Goal: Task Accomplishment & Management: Manage account settings

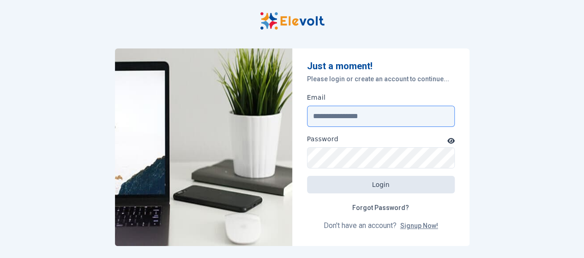
type input "**********"
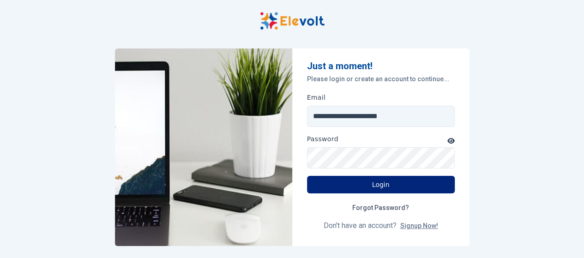
drag, startPoint x: 0, startPoint y: 0, endPoint x: 373, endPoint y: 186, distance: 416.8
click at [373, 186] on button "Login" at bounding box center [381, 185] width 148 height 18
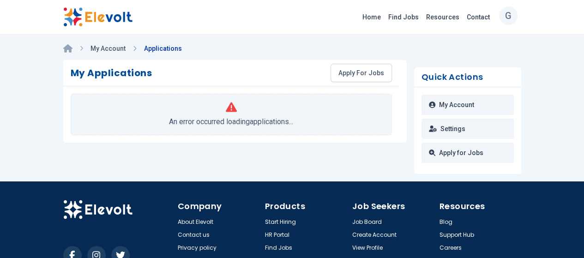
click at [512, 19] on p "G" at bounding box center [508, 15] width 6 height 23
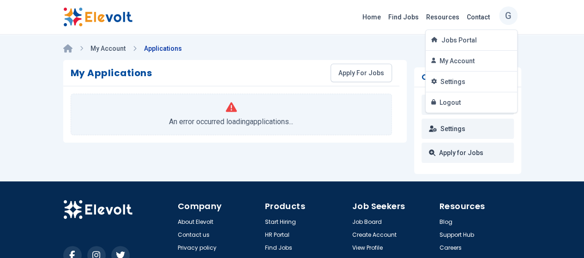
click at [229, 116] on p "An error occurred loading applications ..." at bounding box center [231, 121] width 124 height 11
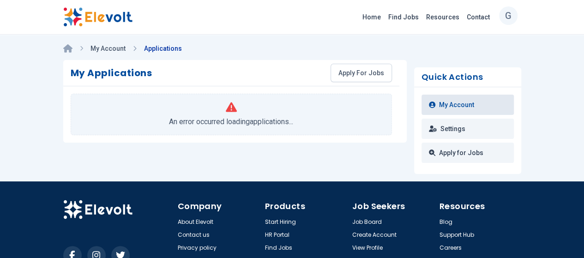
click at [499, 109] on link "My Account" at bounding box center [468, 105] width 92 height 20
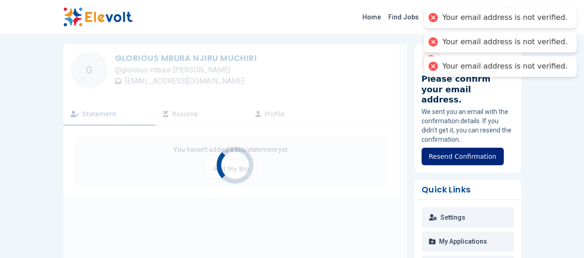
click at [478, 148] on button "Resend Confirmation" at bounding box center [463, 157] width 82 height 18
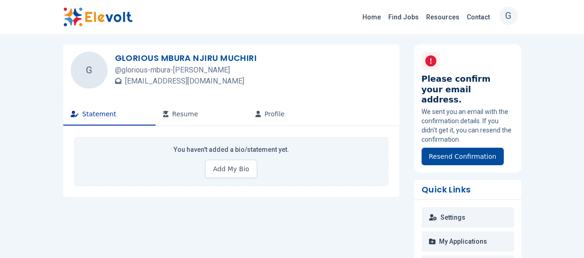
click at [437, 61] on icon at bounding box center [431, 60] width 11 height 11
click at [512, 21] on p "G" at bounding box center [508, 15] width 6 height 23
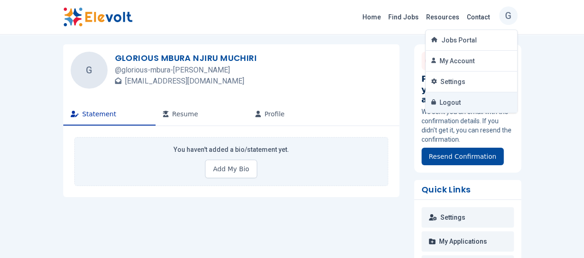
click at [493, 106] on button "Logout" at bounding box center [471, 102] width 91 height 20
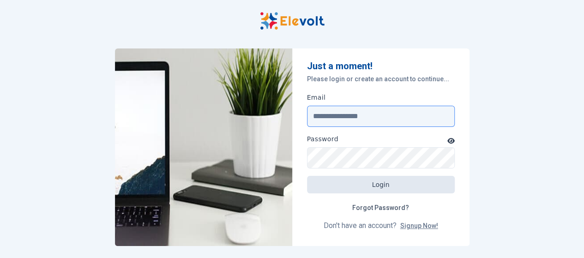
type input "**********"
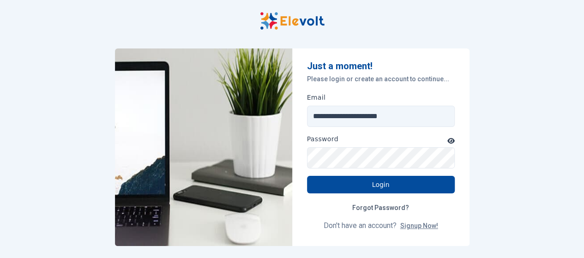
click at [449, 143] on icon "button" at bounding box center [451, 141] width 7 height 6
click at [449, 143] on icon "button" at bounding box center [451, 141] width 8 height 6
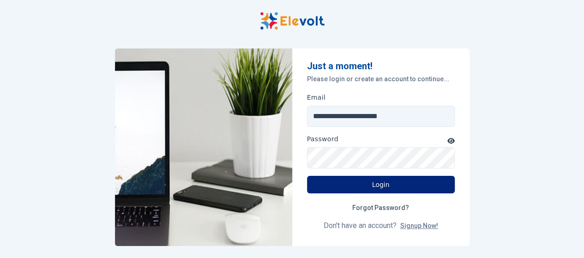
click at [391, 182] on button "Login" at bounding box center [381, 185] width 148 height 18
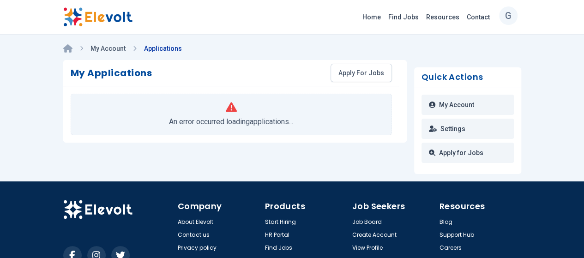
click at [512, 15] on p "G" at bounding box center [508, 15] width 6 height 23
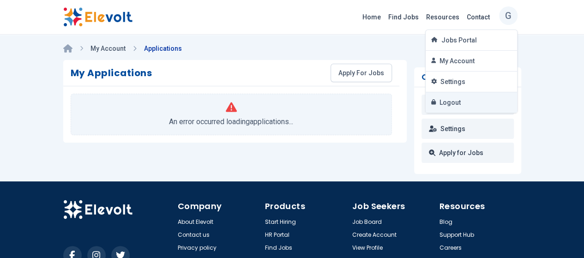
click at [517, 98] on button "Logout" at bounding box center [471, 102] width 91 height 20
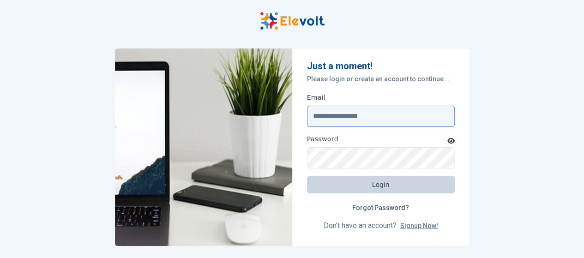
type input "**********"
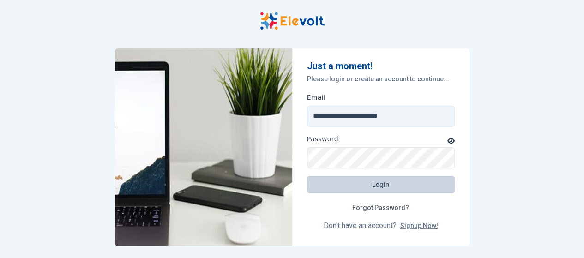
click at [394, 187] on button "Login" at bounding box center [381, 185] width 148 height 18
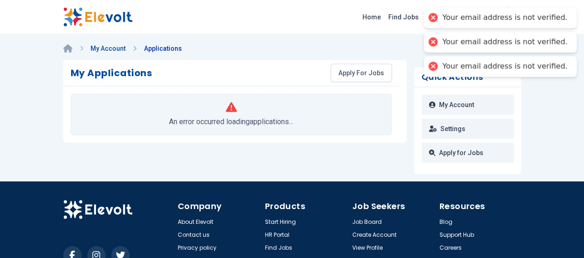
click at [91, 50] on link "My Account" at bounding box center [108, 48] width 35 height 7
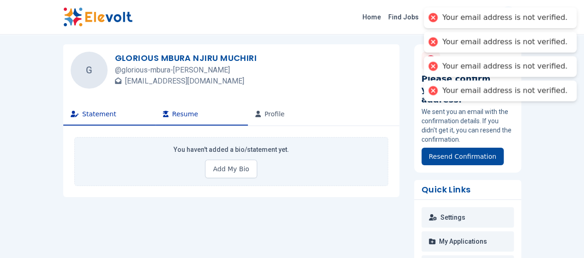
click at [156, 112] on button "Resume" at bounding box center [202, 114] width 92 height 22
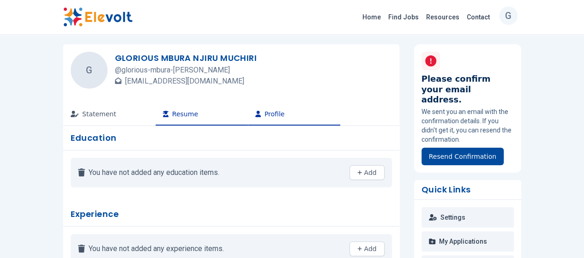
click at [248, 112] on button "Profile" at bounding box center [294, 114] width 92 height 22
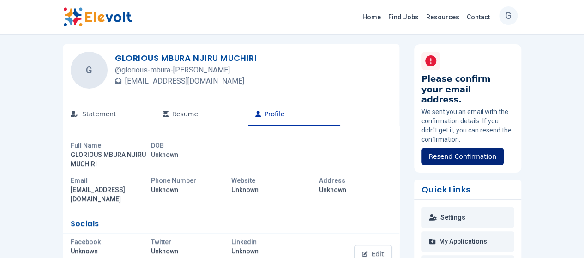
click at [481, 148] on button "Resend Confirmation" at bounding box center [463, 157] width 82 height 18
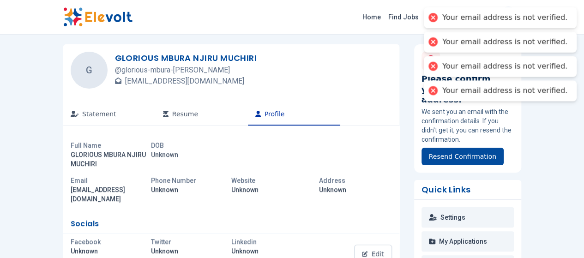
click at [440, 90] on div at bounding box center [433, 91] width 13 height 13
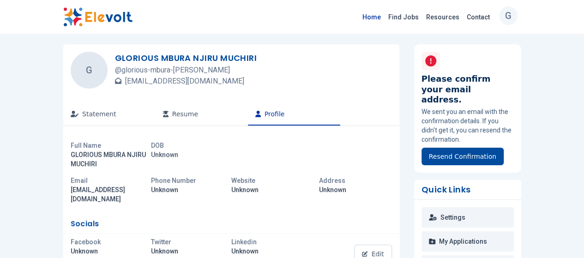
click at [385, 17] on link "Home" at bounding box center [372, 17] width 26 height 15
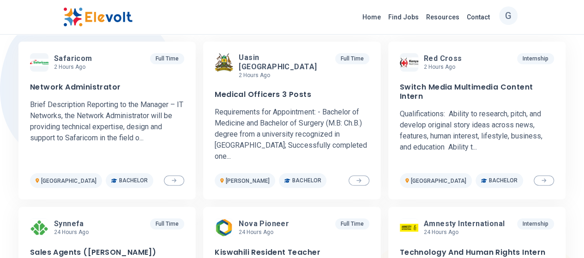
scroll to position [323, 0]
